Goal: Find specific page/section: Find specific page/section

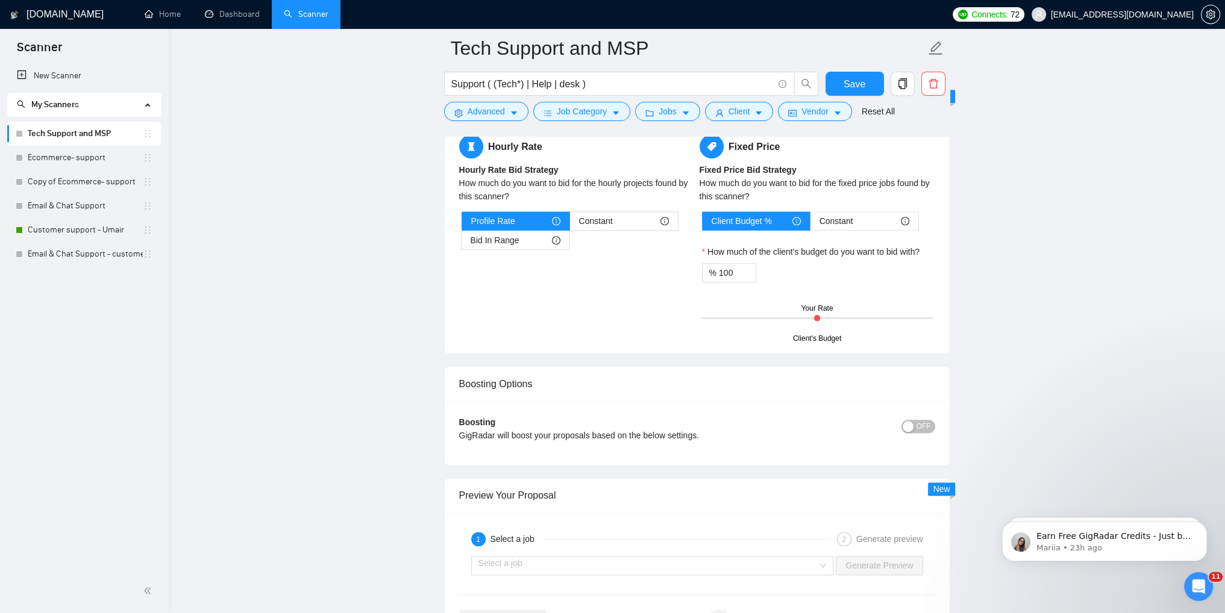
scroll to position [1783, 0]
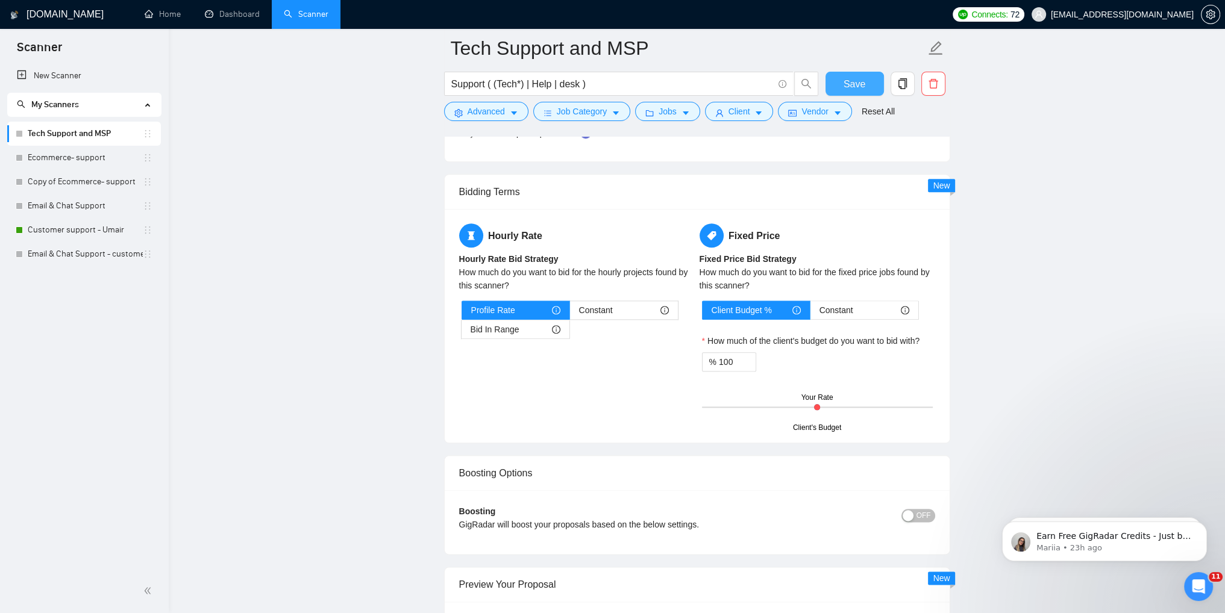
click at [607, 87] on span "Save" at bounding box center [855, 84] width 22 height 15
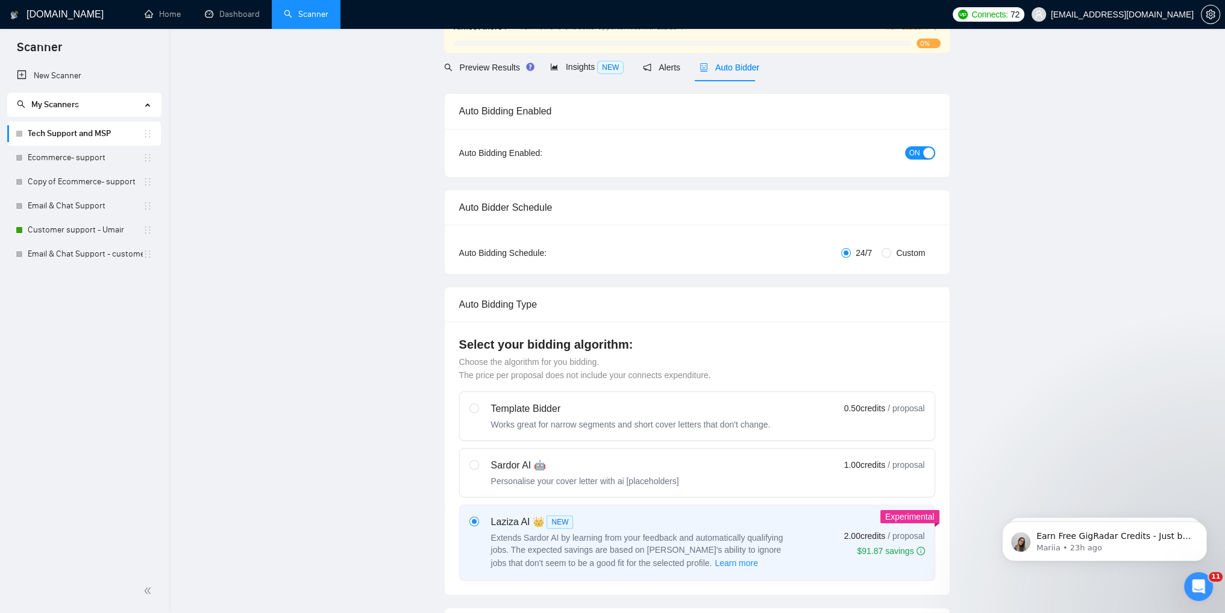
scroll to position [0, 0]
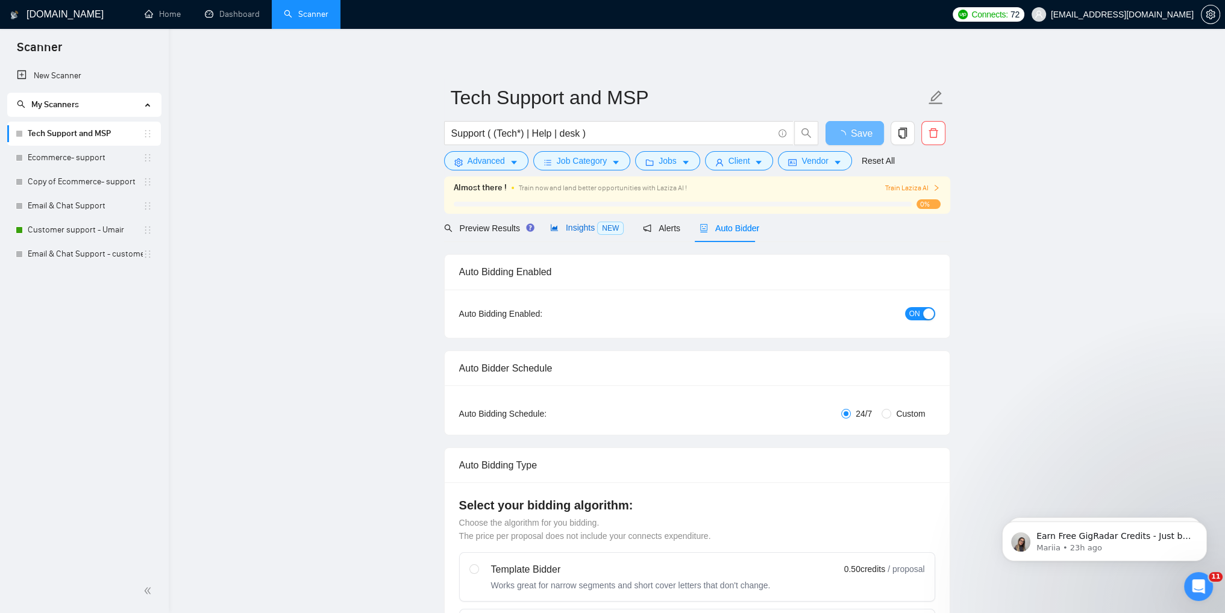
click at [564, 229] on span "Insights NEW" at bounding box center [587, 228] width 74 height 10
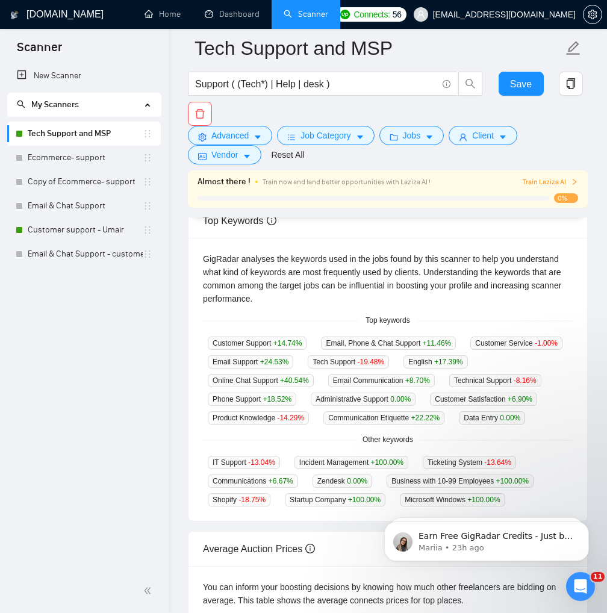
scroll to position [390, 0]
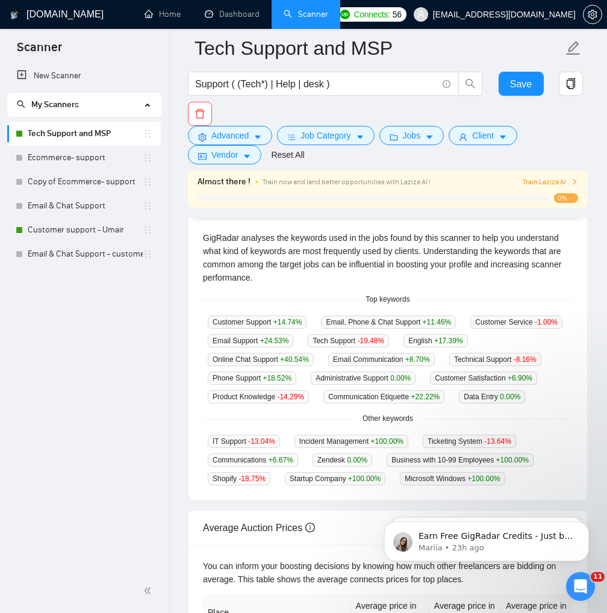
click at [83, 435] on div "New Scanner My Scanners Tech Support and MSP Ecommerce- support Copy of Ecommer…" at bounding box center [84, 317] width 169 height 506
click at [66, 227] on link "Customer support - Umair" at bounding box center [85, 230] width 115 height 24
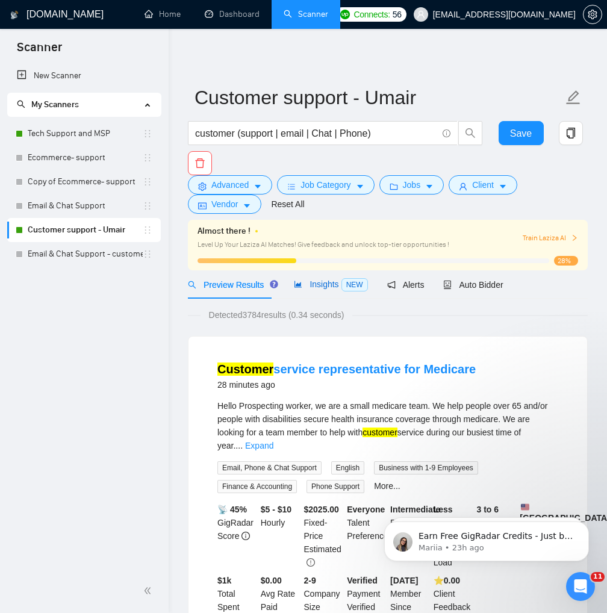
click at [313, 283] on span "Insights NEW" at bounding box center [331, 285] width 74 height 10
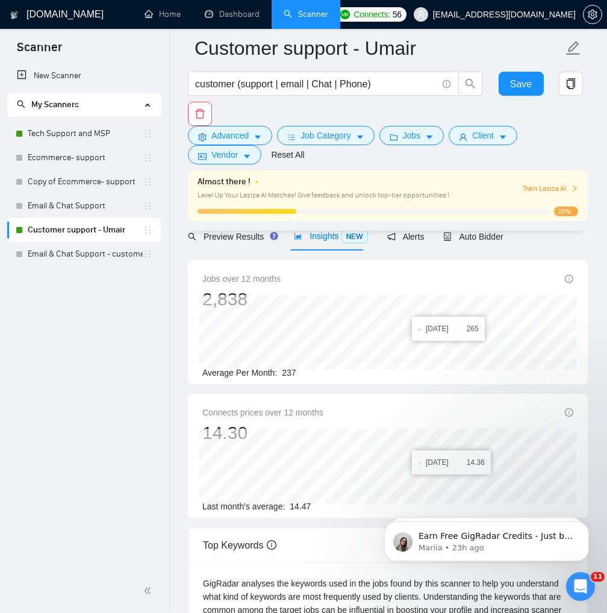
scroll to position [422, 0]
